Goal: Navigation & Orientation: Find specific page/section

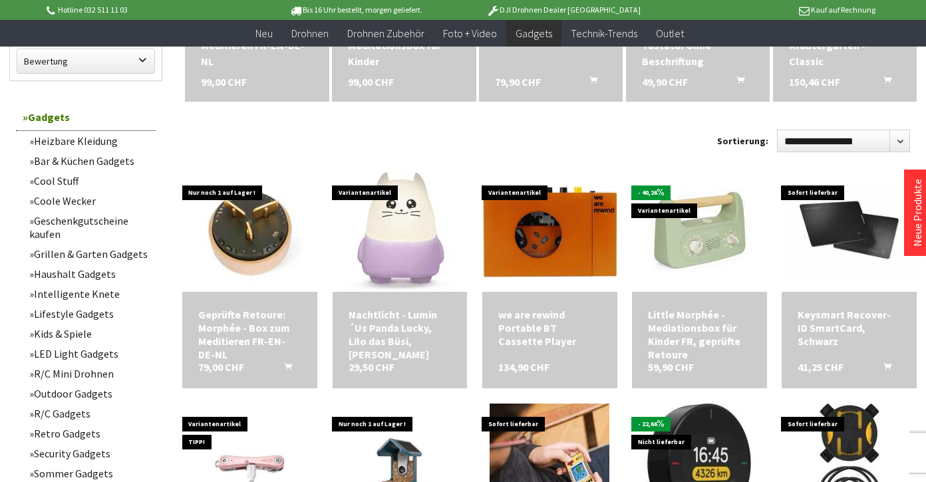
scroll to position [641, 0]
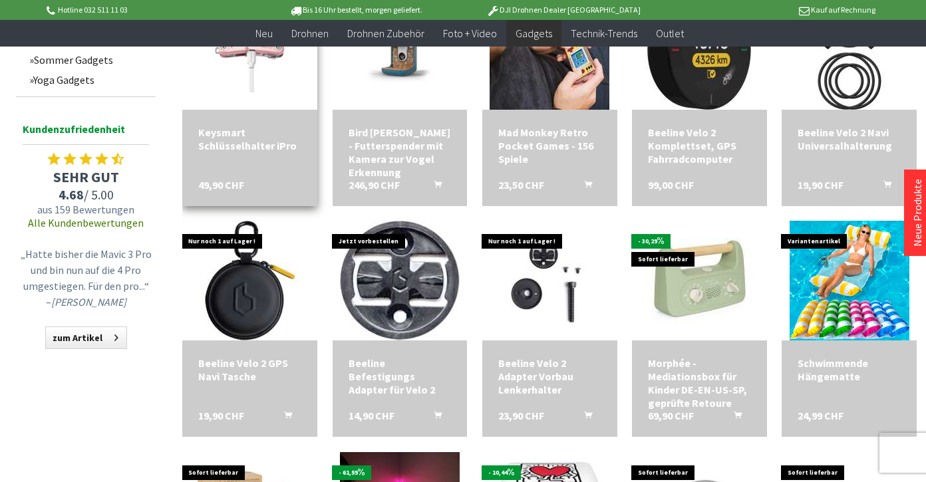
scroll to position [1007, 0]
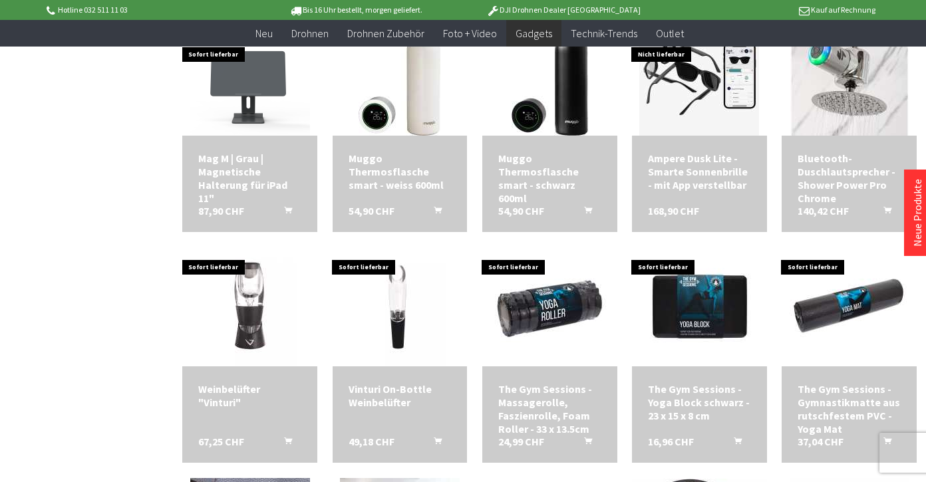
scroll to position [1770, 0]
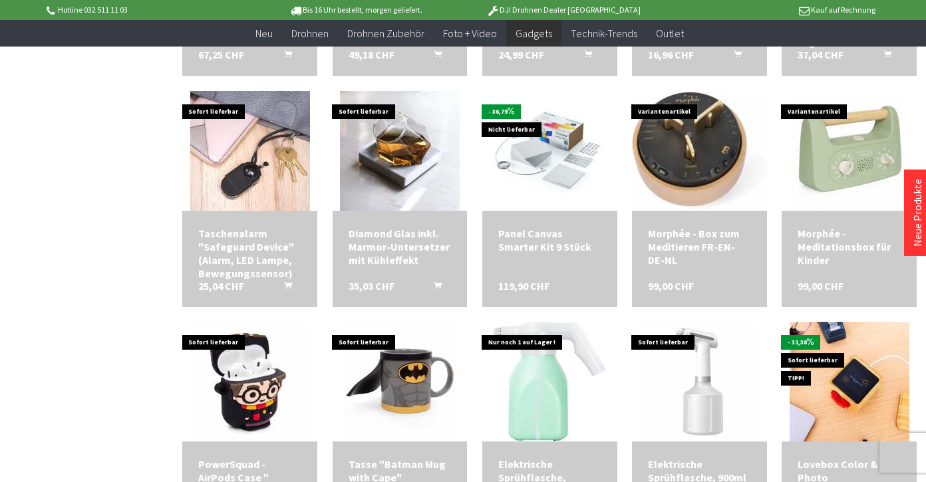
scroll to position [2089, 0]
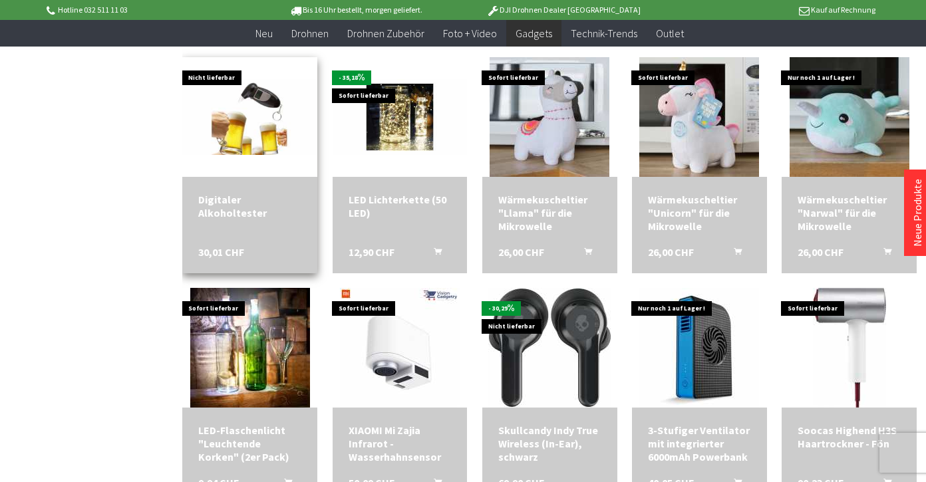
scroll to position [3030, 0]
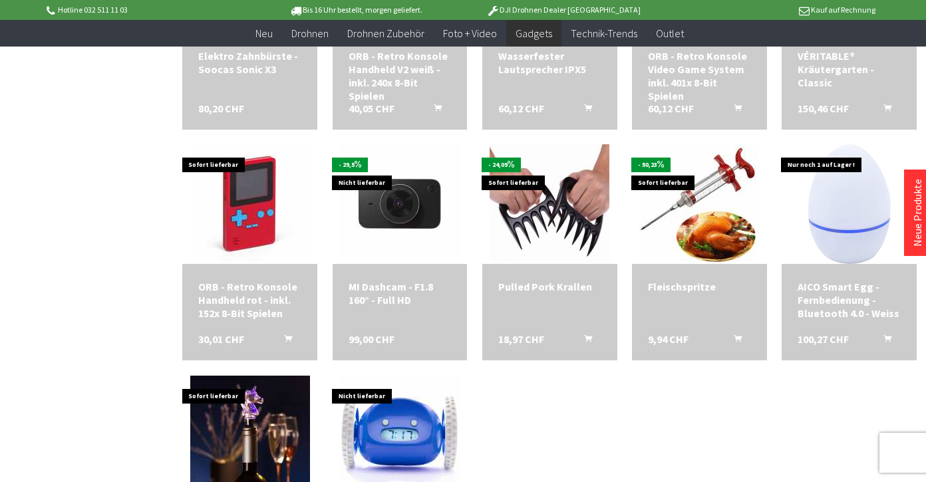
scroll to position [3852, 0]
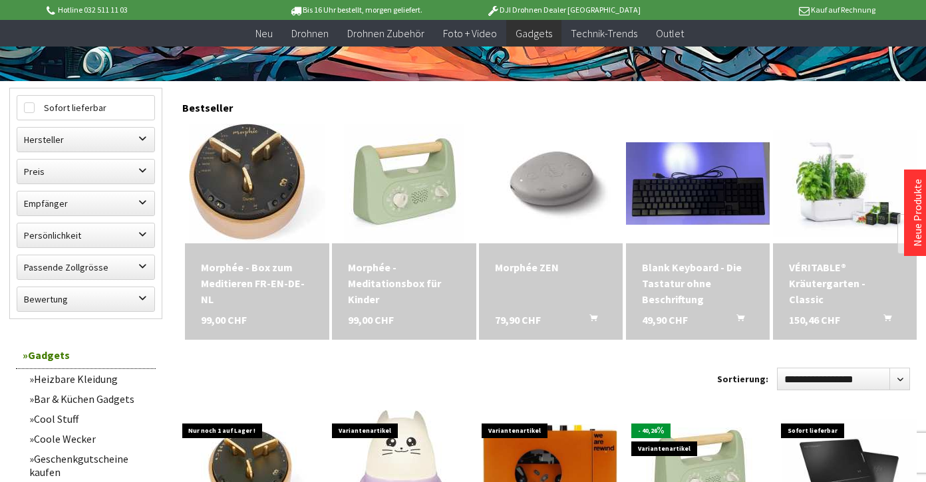
scroll to position [408, 0]
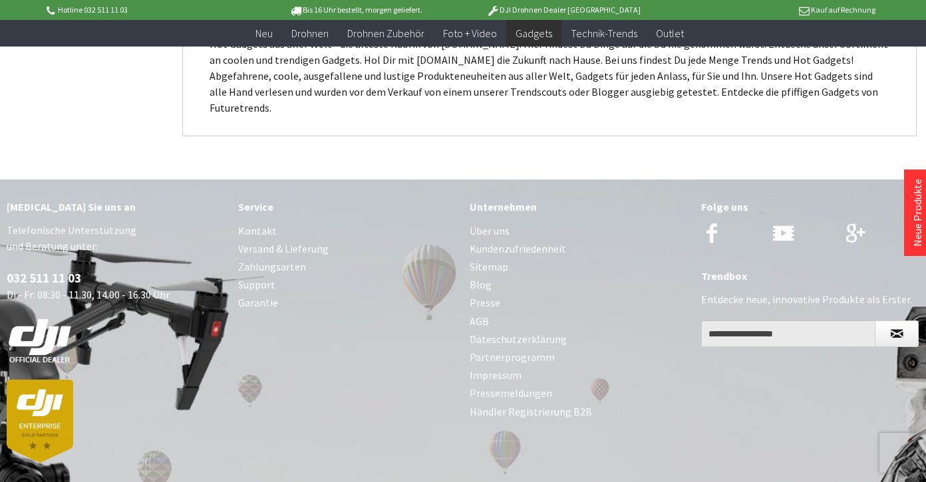
scroll to position [4366, 0]
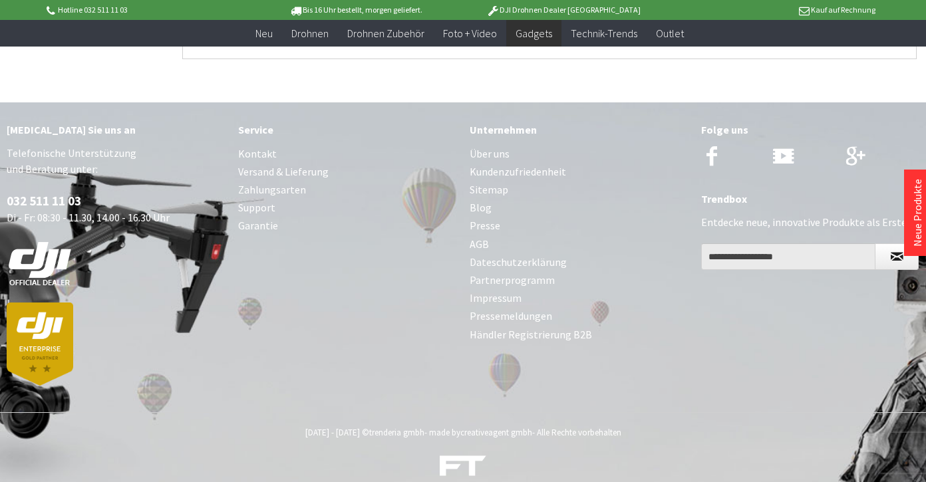
click at [485, 145] on link "Über uns" at bounding box center [578, 154] width 218 height 18
